Goal: Find specific page/section: Find specific page/section

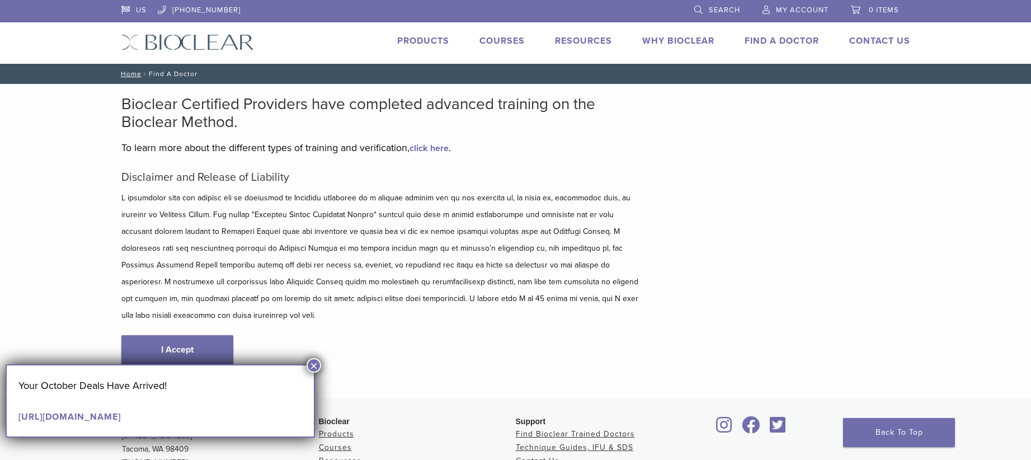
click at [311, 366] on button "×" at bounding box center [313, 365] width 15 height 15
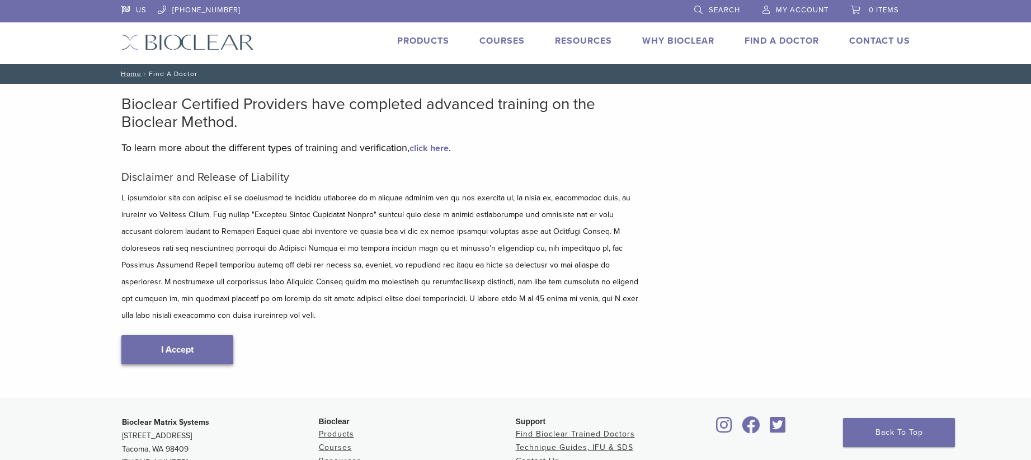
click at [219, 336] on link "I Accept" at bounding box center [177, 349] width 112 height 29
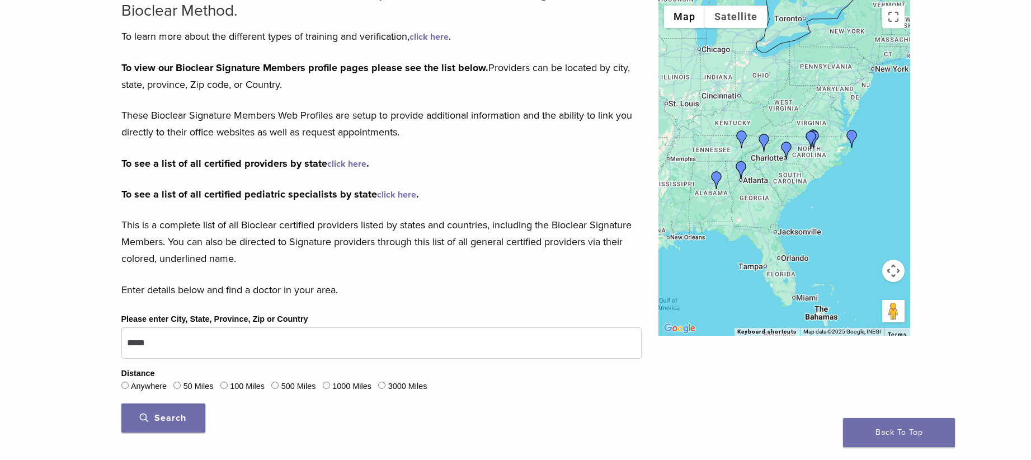
scroll to position [112, 0]
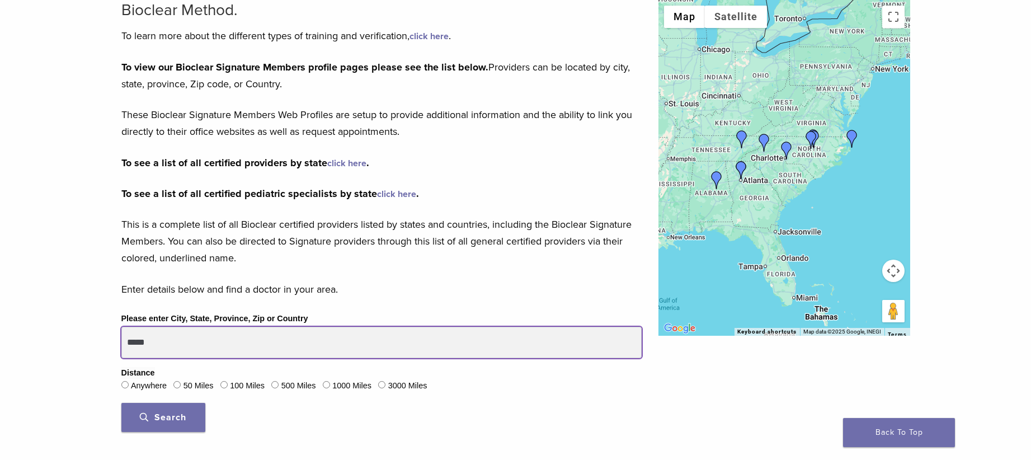
click at [223, 339] on input "*****" at bounding box center [381, 342] width 520 height 31
type input "*"
type input "*****"
click at [121, 403] on button "Search" at bounding box center [163, 417] width 84 height 29
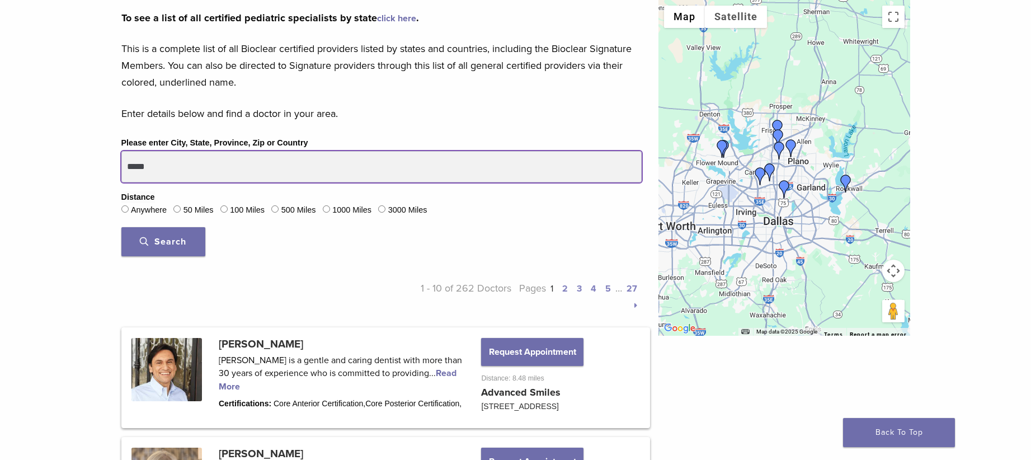
scroll to position [259, 0]
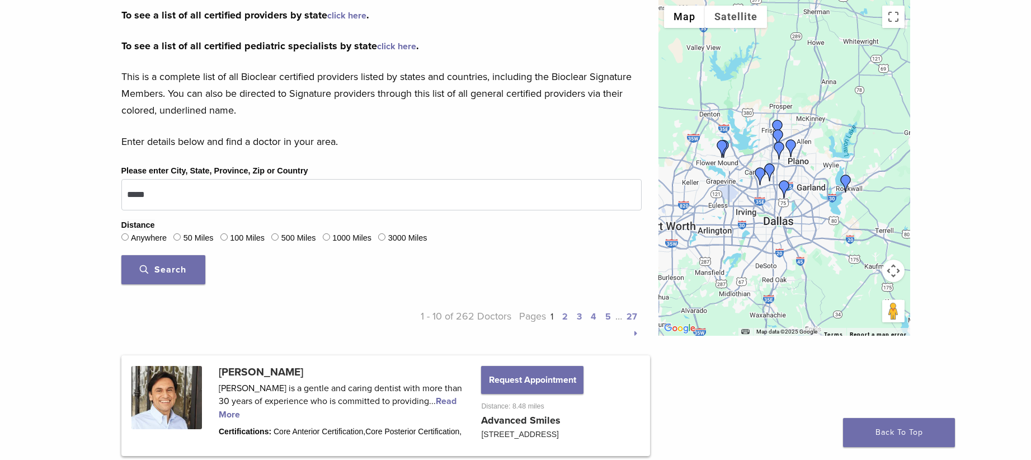
click at [171, 275] on span "Search" at bounding box center [163, 269] width 46 height 11
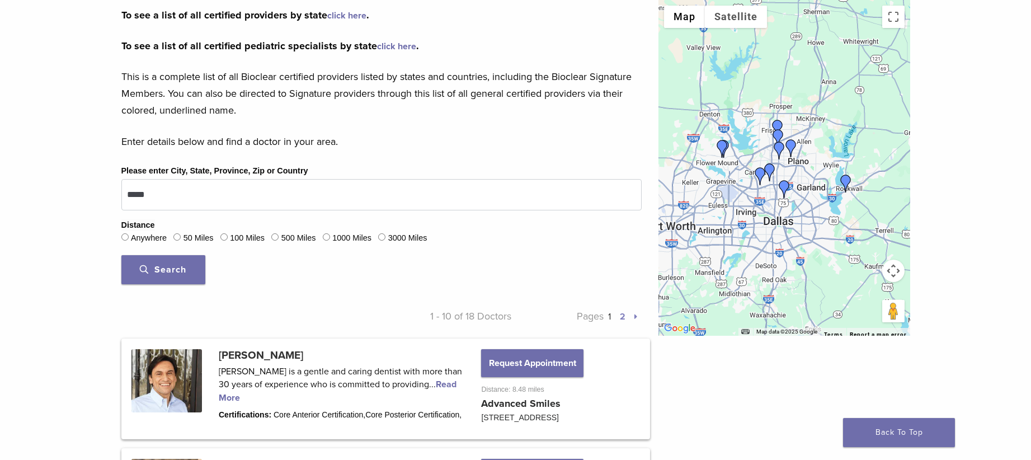
drag, startPoint x: 622, startPoint y: 316, endPoint x: 616, endPoint y: 318, distance: 5.8
click at [622, 316] on link "2" at bounding box center [623, 316] width 6 height 11
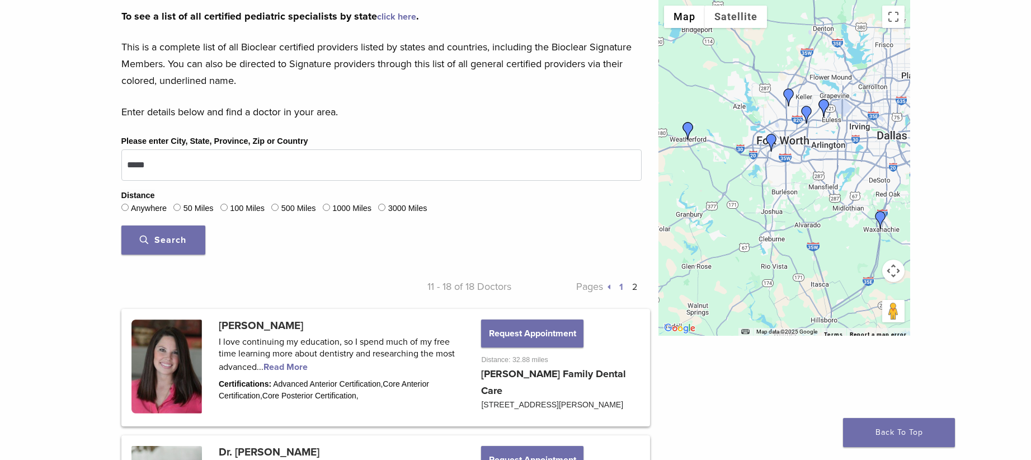
scroll to position [148, 0]
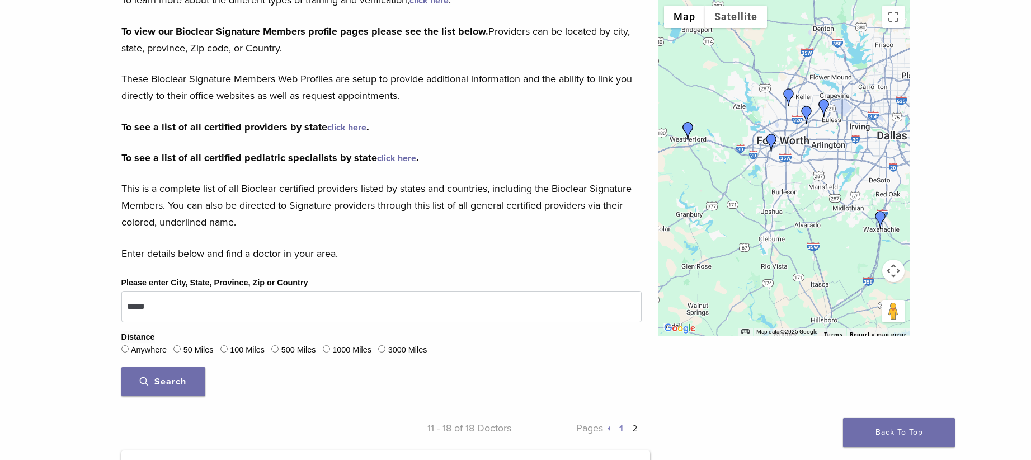
click at [619, 428] on link "1" at bounding box center [621, 428] width 4 height 11
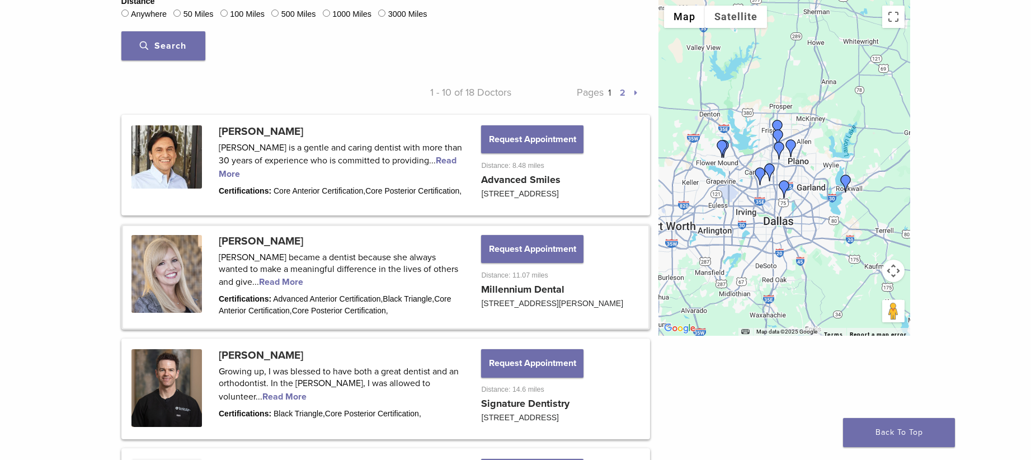
scroll to position [315, 0]
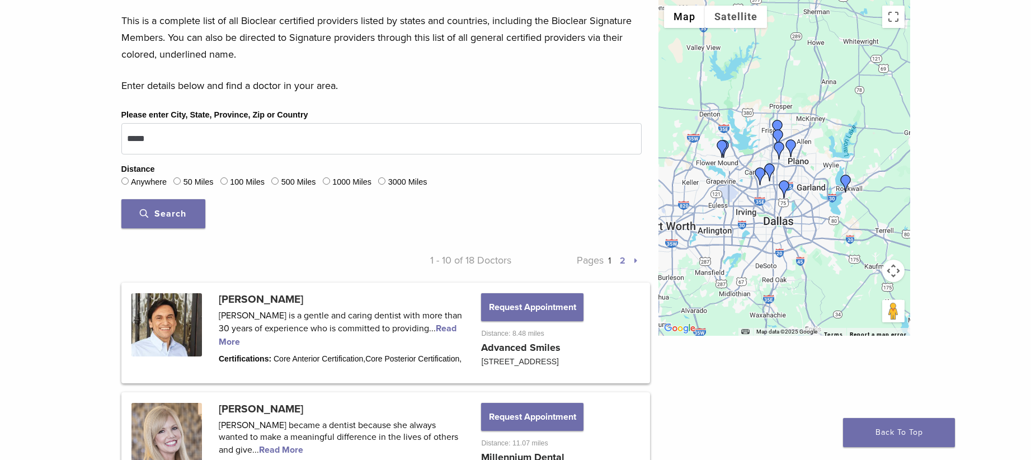
click at [622, 261] on link "2" at bounding box center [623, 260] width 6 height 11
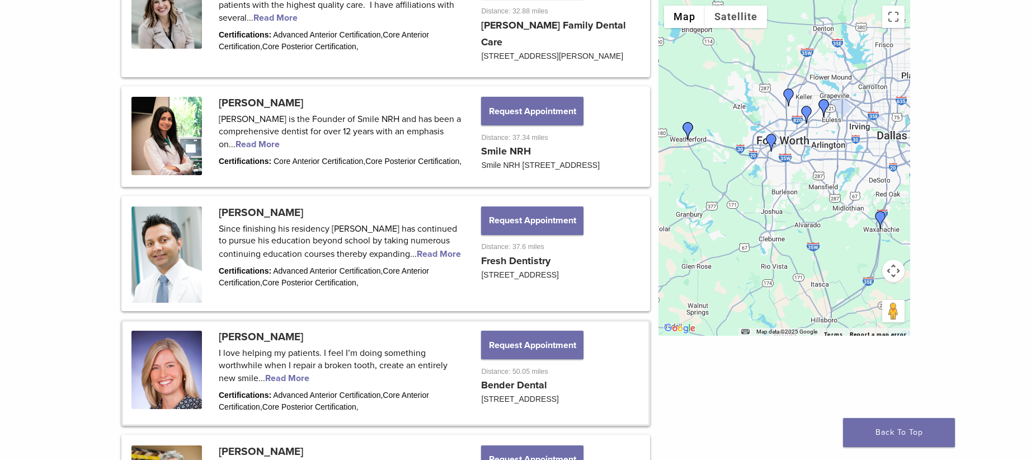
scroll to position [763, 0]
